Goal: Transaction & Acquisition: Purchase product/service

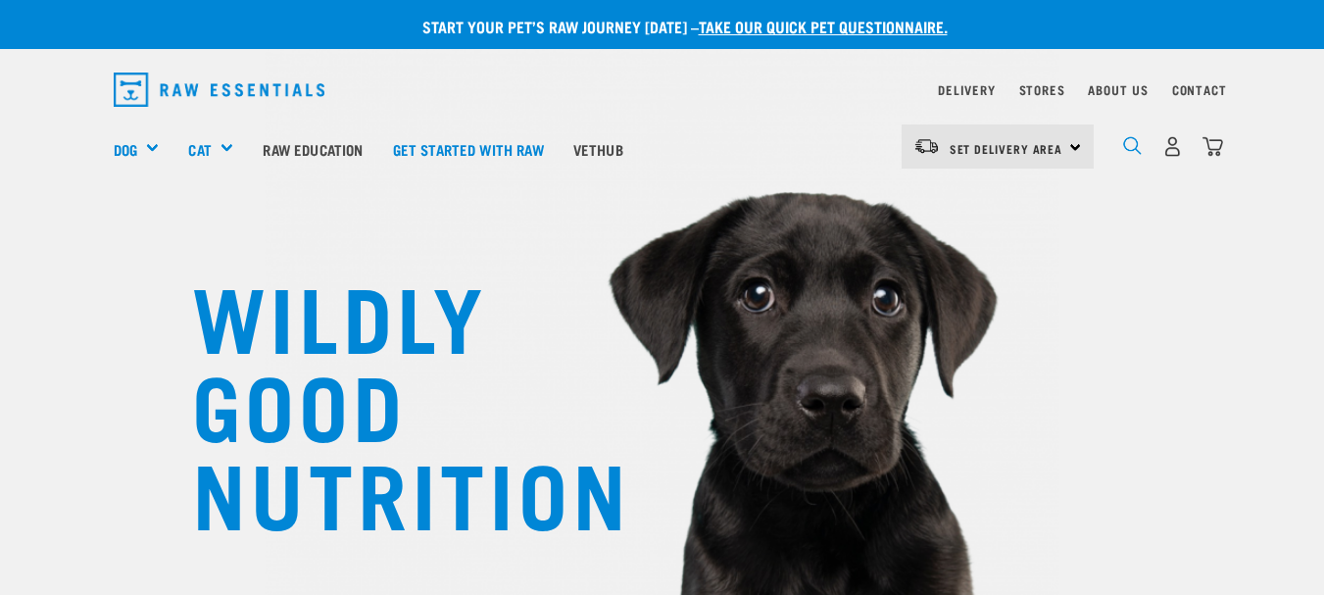
click at [1133, 149] on img "dropdown navigation" at bounding box center [1132, 145] width 19 height 19
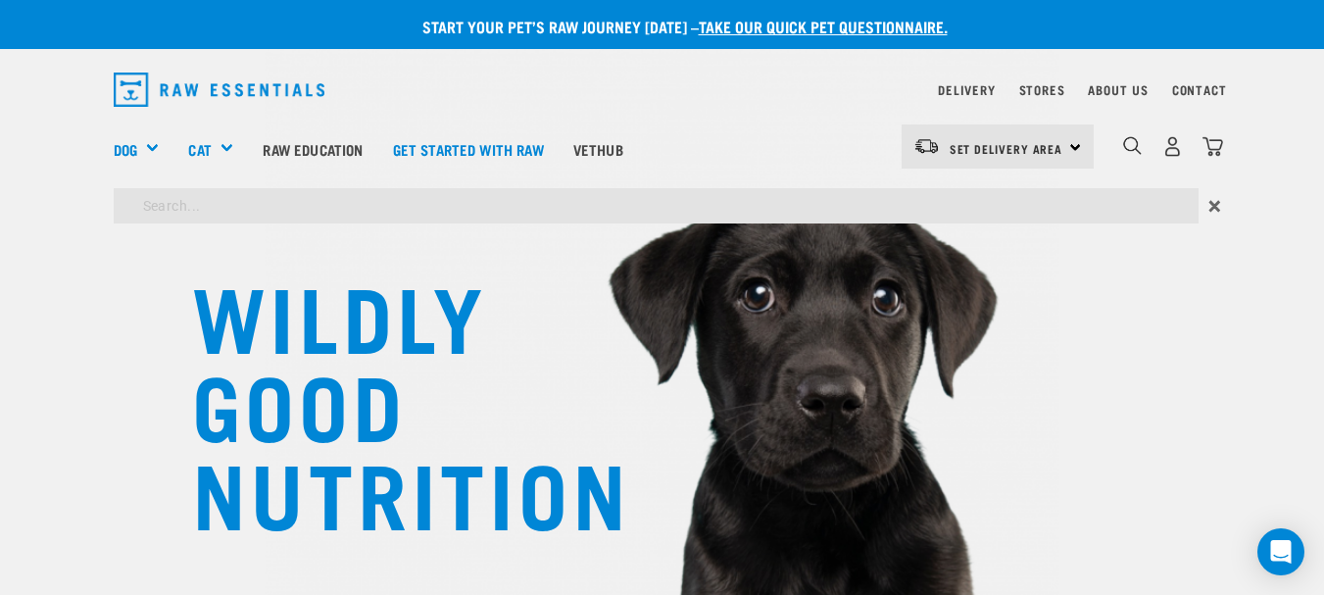
click at [236, 206] on input "search" at bounding box center [656, 205] width 1084 height 35
type input "veal"
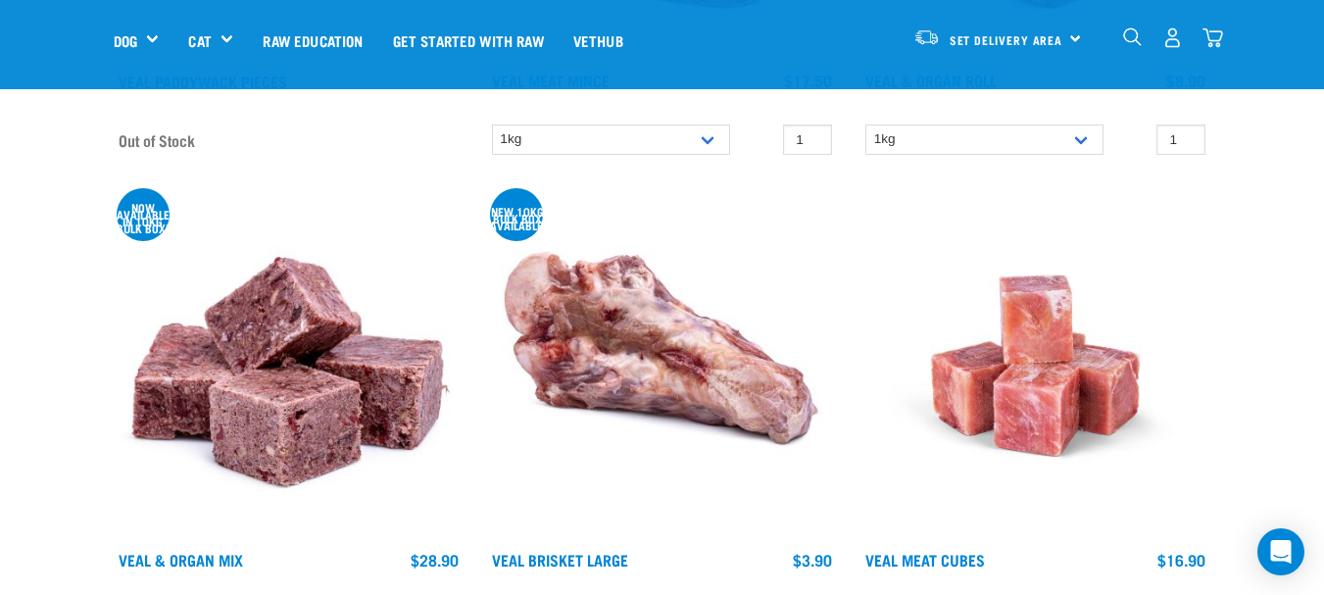
scroll to position [1654, 0]
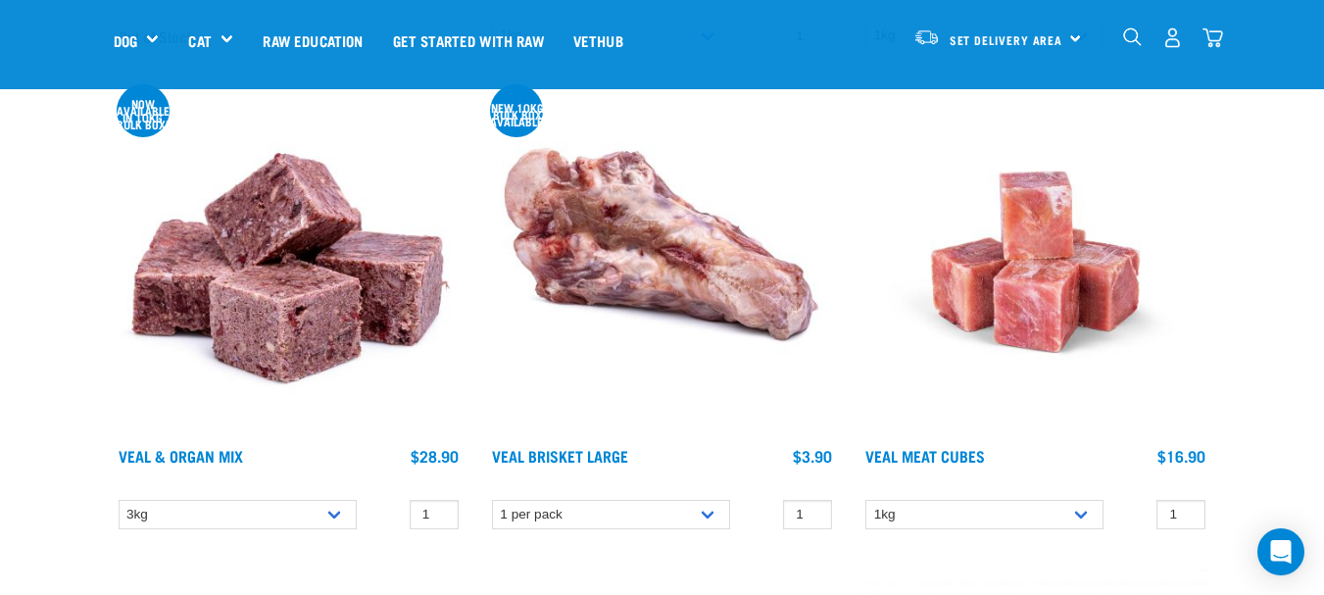
click at [279, 258] on img at bounding box center [289, 261] width 350 height 350
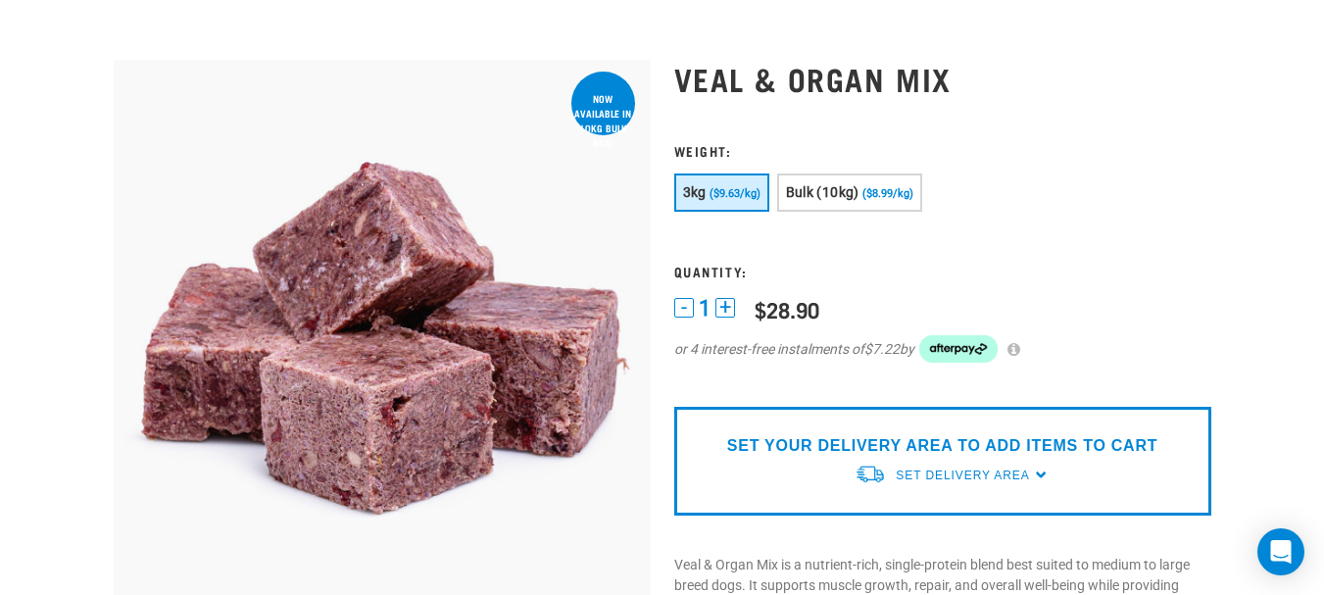
scroll to position [59, 0]
